Goal: Find specific page/section: Find specific page/section

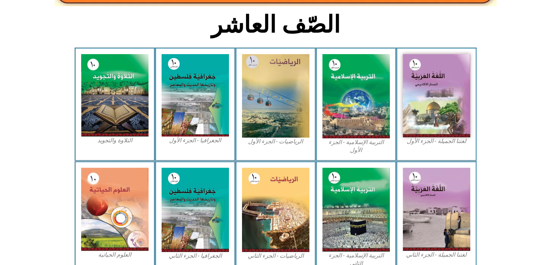
scroll to position [179, 0]
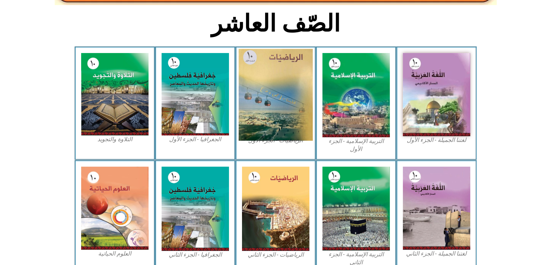
click at [265, 96] on img at bounding box center [275, 95] width 74 height 92
click at [262, 75] on img at bounding box center [275, 95] width 74 height 92
click at [287, 60] on img at bounding box center [275, 95] width 74 height 92
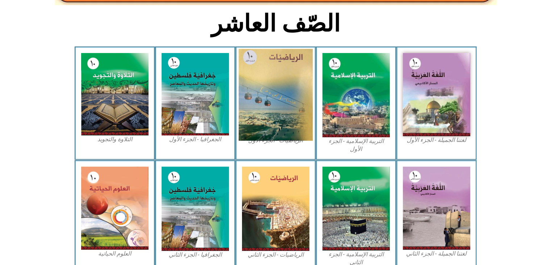
click at [287, 60] on img at bounding box center [275, 95] width 74 height 92
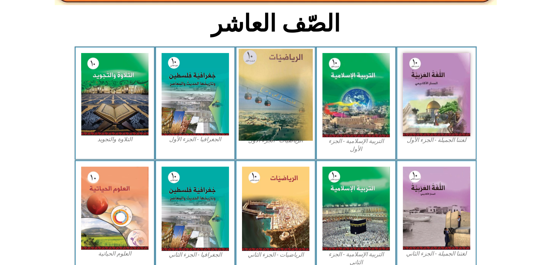
click at [281, 79] on img at bounding box center [275, 95] width 74 height 92
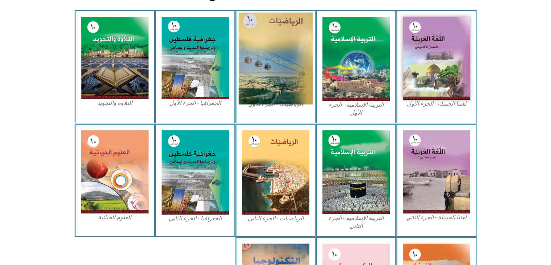
scroll to position [214, 0]
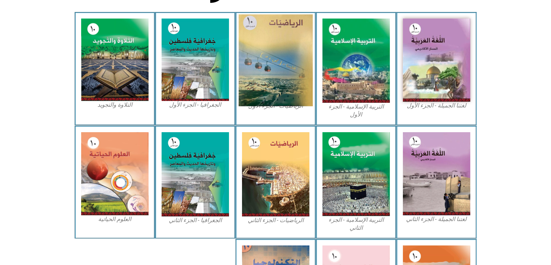
click at [281, 79] on img at bounding box center [275, 60] width 74 height 92
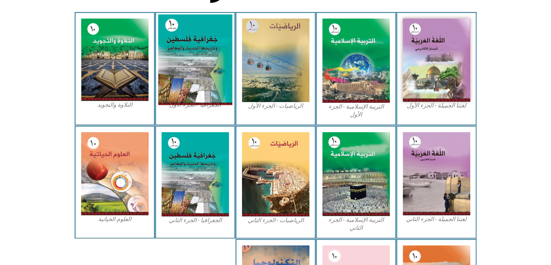
click at [203, 79] on img at bounding box center [195, 59] width 74 height 91
click at [192, 79] on img at bounding box center [195, 59] width 74 height 91
click at [203, 79] on img at bounding box center [195, 59] width 74 height 91
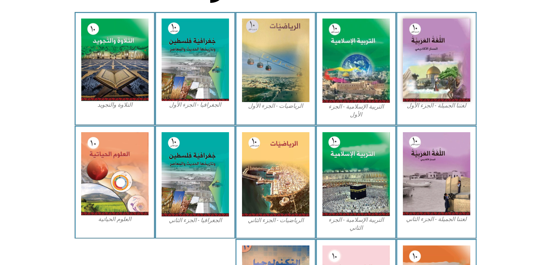
click at [513, 38] on icon at bounding box center [276, 39] width 552 height 55
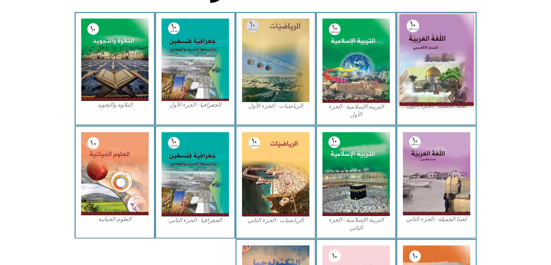
click at [418, 65] on img at bounding box center [436, 59] width 74 height 91
click at [439, 62] on img at bounding box center [436, 59] width 74 height 91
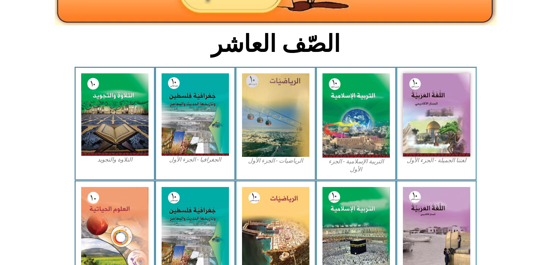
scroll to position [159, 0]
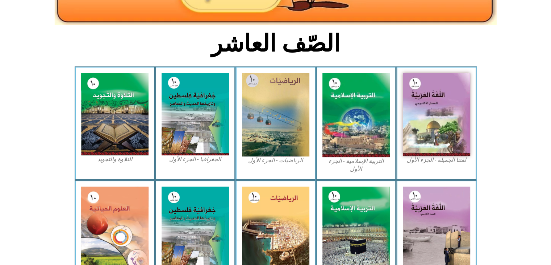
click at [261, 137] on img at bounding box center [275, 114] width 67 height 83
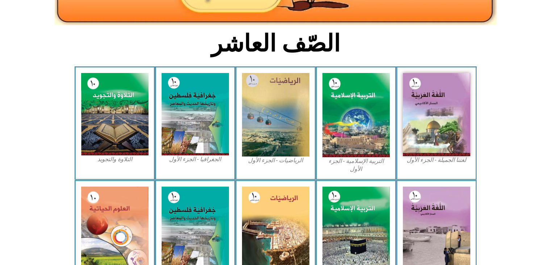
click at [261, 137] on img at bounding box center [275, 114] width 67 height 83
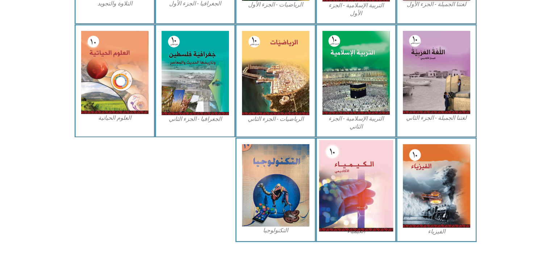
click at [381, 170] on img at bounding box center [356, 185] width 74 height 91
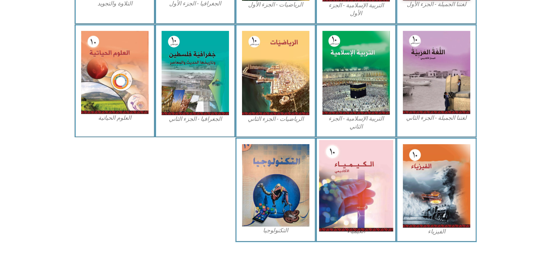
click at [381, 170] on img at bounding box center [356, 185] width 74 height 91
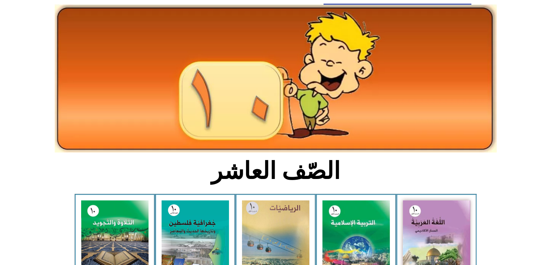
scroll to position [0, 0]
